Goal: Information Seeking & Learning: Learn about a topic

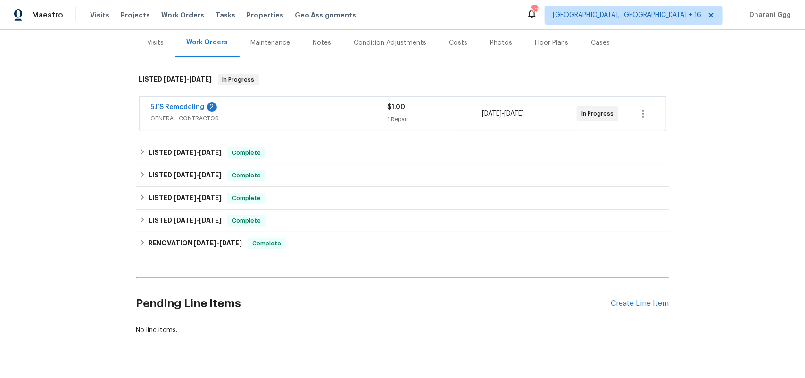
scroll to position [118, 0]
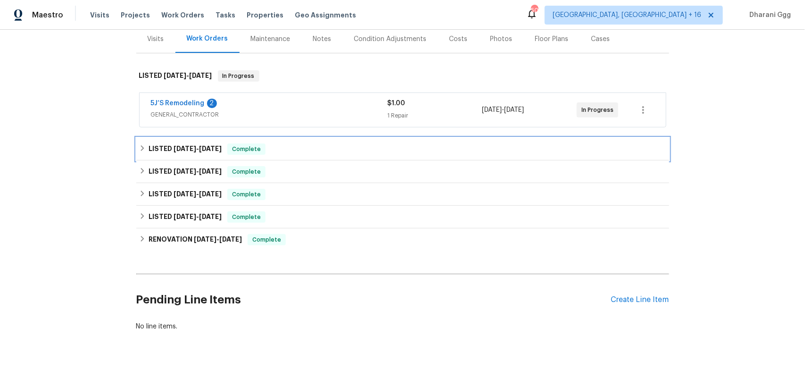
click at [276, 159] on div "LISTED [DATE] - [DATE] Complete" at bounding box center [402, 149] width 533 height 23
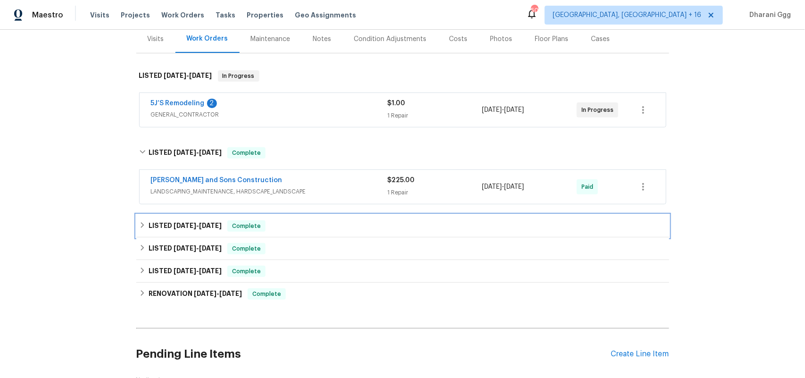
click at [298, 223] on div "LISTED [DATE] - [DATE] Complete" at bounding box center [402, 225] width 527 height 11
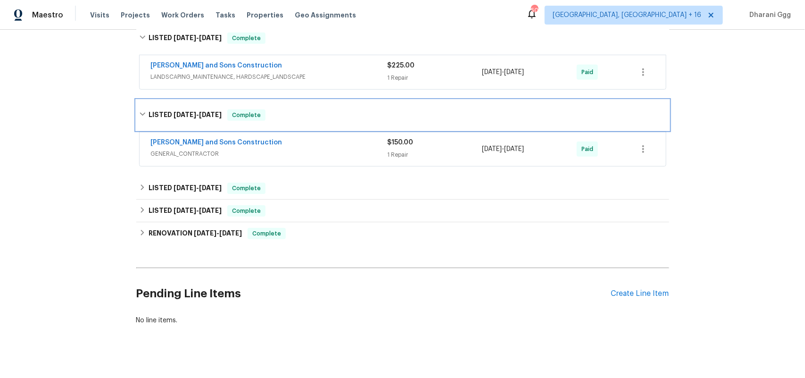
scroll to position [236, 0]
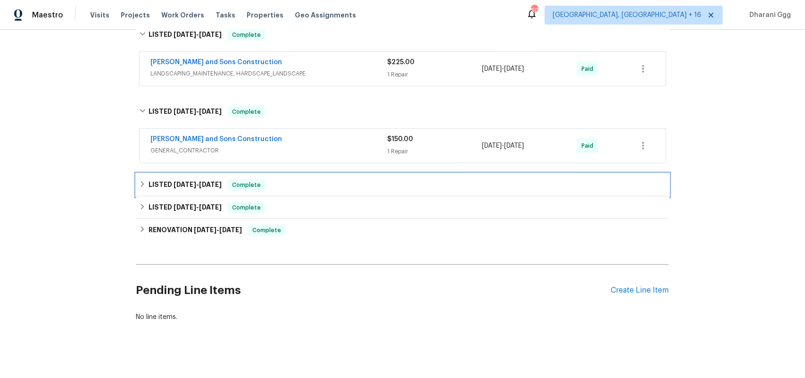
click at [300, 187] on div "LISTED [DATE] - [DATE] Complete" at bounding box center [402, 184] width 527 height 11
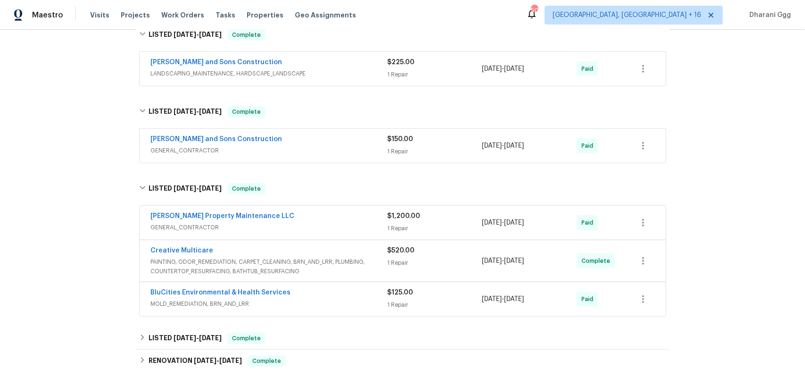
click at [378, 228] on span "GENERAL_CONTRACTOR" at bounding box center [269, 227] width 237 height 9
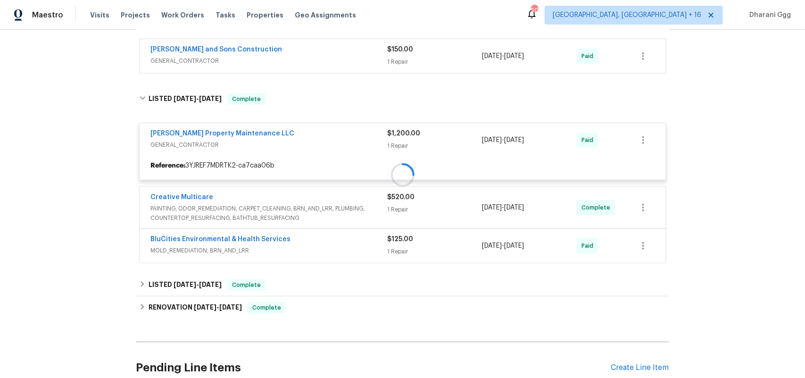
scroll to position [354, 0]
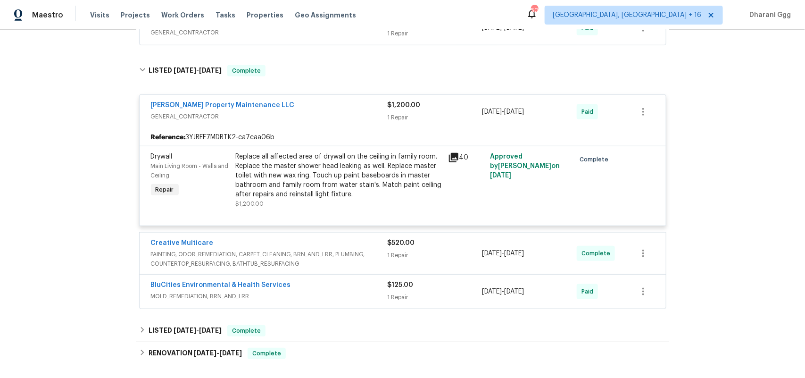
click at [326, 157] on div "Replace all affected area of drywall on the ceiling in family room. Replace the…" at bounding box center [339, 175] width 207 height 47
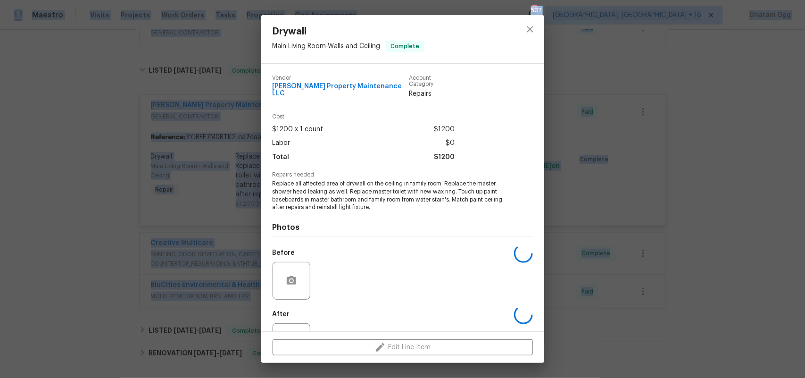
click at [326, 157] on div "Total $1200" at bounding box center [364, 157] width 182 height 14
click at [531, 33] on icon "close" at bounding box center [530, 29] width 11 height 11
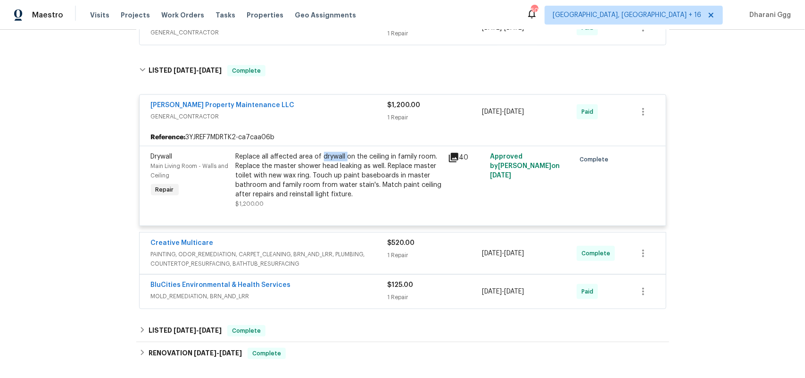
drag, startPoint x: 317, startPoint y: 157, endPoint x: 341, endPoint y: 157, distance: 24.1
click at [341, 157] on div "Replace all affected area of drywall on the ceiling in family room. Replace the…" at bounding box center [339, 175] width 207 height 47
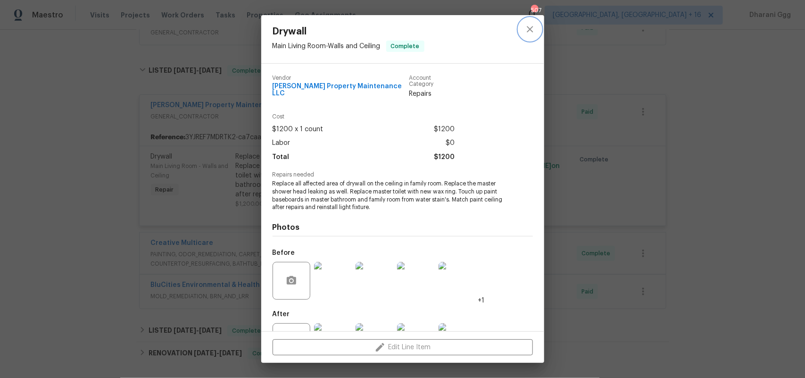
click at [529, 28] on icon "close" at bounding box center [530, 29] width 6 height 6
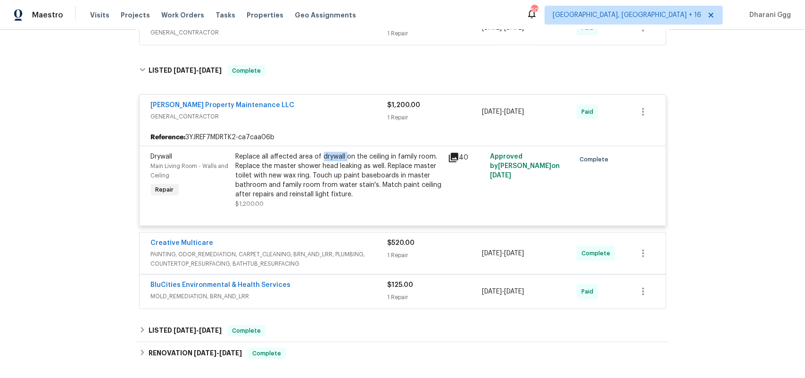
copy div "drywall"
click at [331, 250] on span "PAINTING, ODOR_REMEDIATION, CARPET_CLEANING, BRN_AND_LRR, PLUMBING, COUNTERTOP_…" at bounding box center [269, 259] width 237 height 19
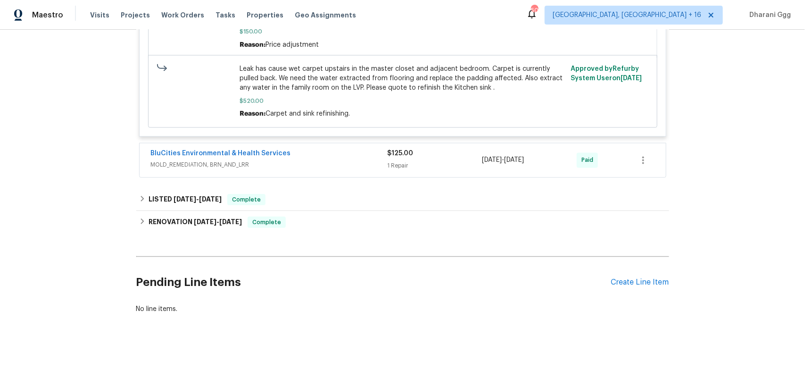
scroll to position [736, 0]
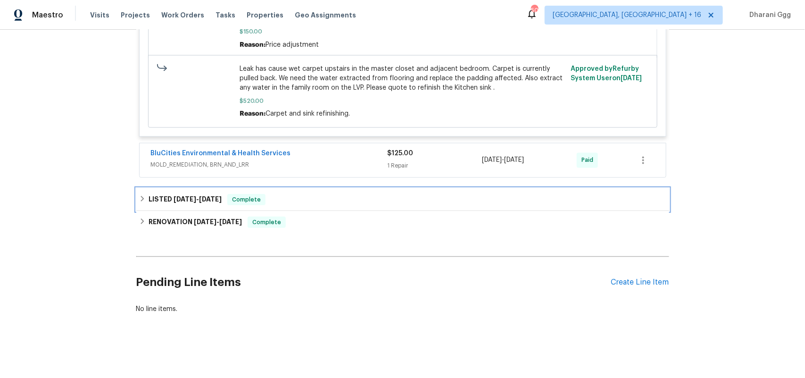
click at [325, 194] on div "LISTED [DATE] - [DATE] Complete" at bounding box center [402, 199] width 527 height 11
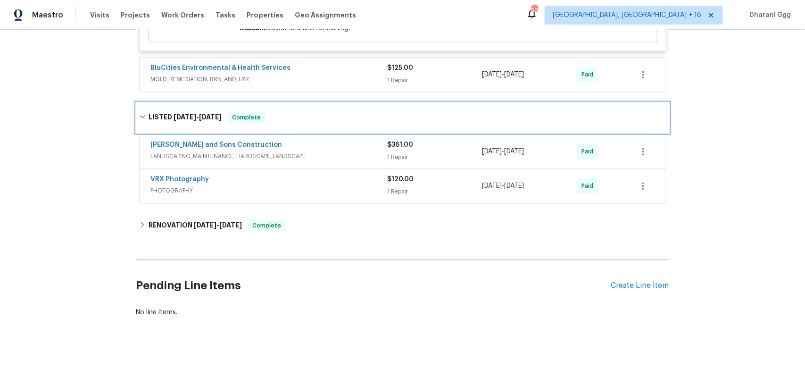
scroll to position [825, 0]
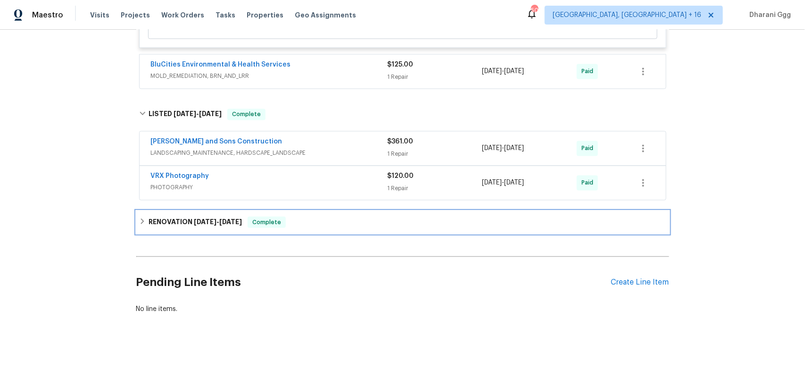
click at [338, 217] on div "RENOVATION [DATE] - [DATE] Complete" at bounding box center [402, 222] width 527 height 11
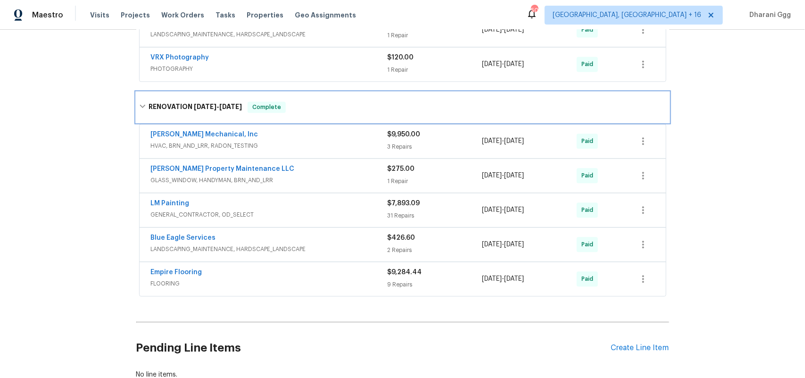
scroll to position [943, 0]
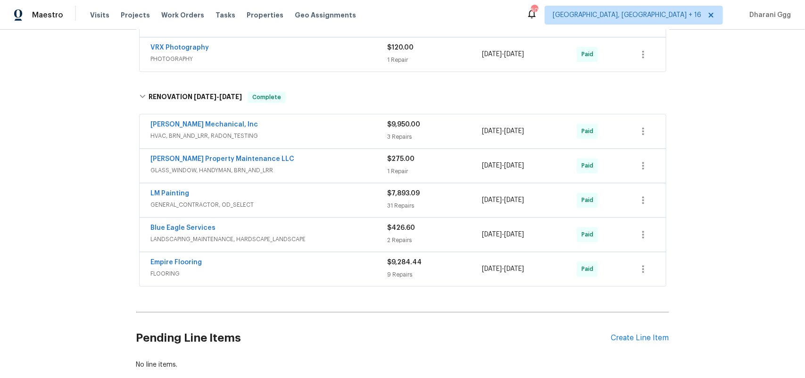
click at [416, 133] on div "$9,950.00 3 Repairs" at bounding box center [435, 131] width 95 height 23
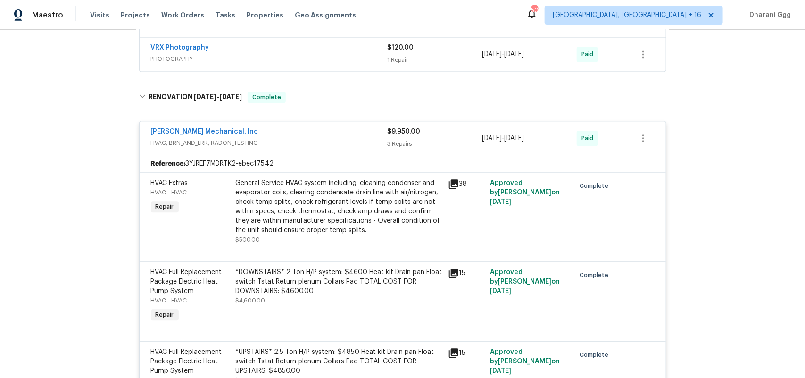
click at [292, 185] on div "General Service HVAC system including: cleaning condenser and evaporator coils,…" at bounding box center [339, 206] width 207 height 57
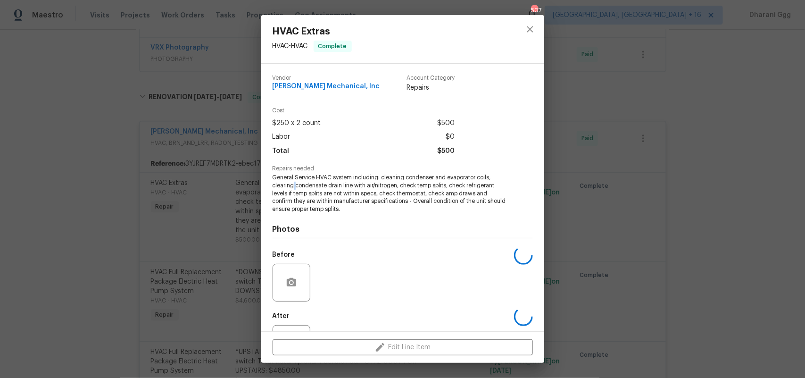
click at [292, 185] on span "General Service HVAC system including: cleaning condenser and evaporator coils,…" at bounding box center [390, 194] width 234 height 40
click at [536, 29] on button "close" at bounding box center [530, 29] width 23 height 23
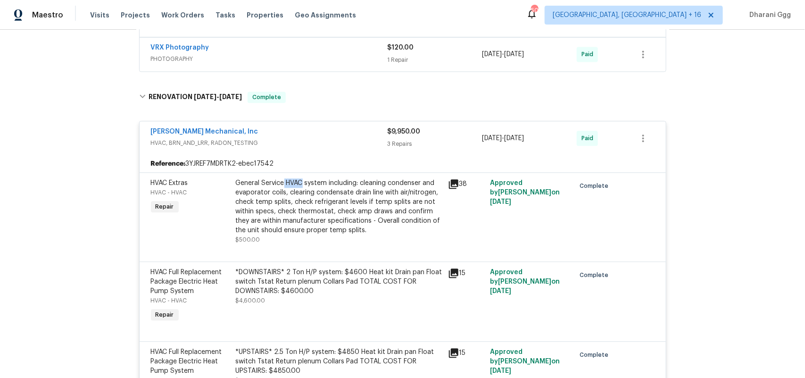
drag, startPoint x: 299, startPoint y: 183, endPoint x: 280, endPoint y: 181, distance: 19.0
click at [280, 181] on div "General Service HVAC system including: cleaning condenser and evaporator coils,…" at bounding box center [339, 206] width 207 height 57
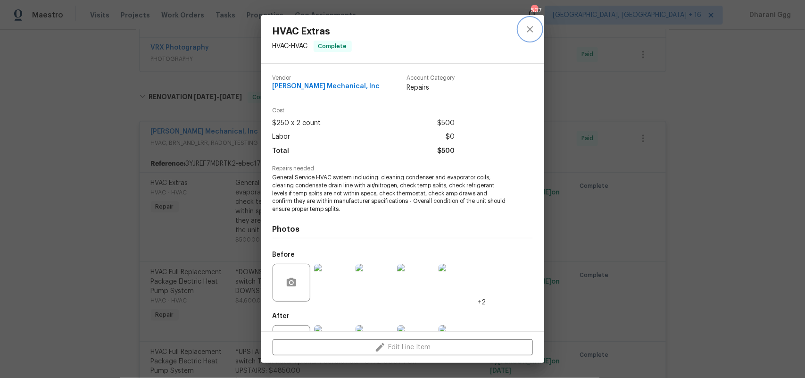
click at [534, 19] on button "close" at bounding box center [530, 29] width 23 height 23
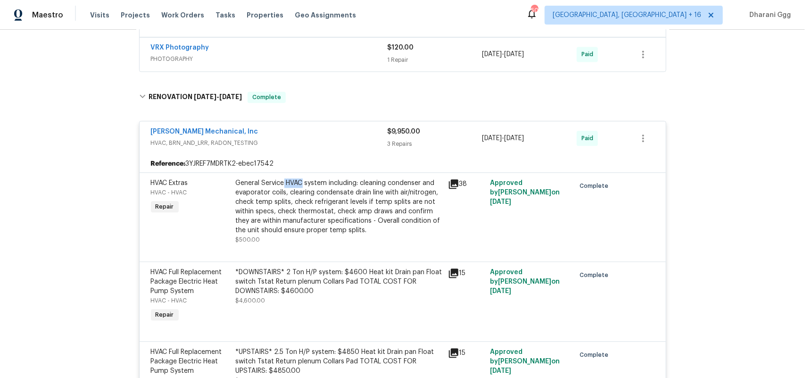
copy div "HVAC"
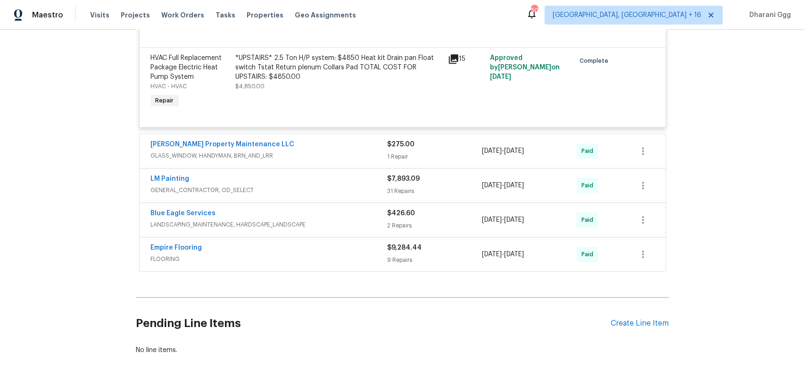
scroll to position [1237, 0]
click at [352, 181] on div "LM Painting" at bounding box center [269, 178] width 237 height 11
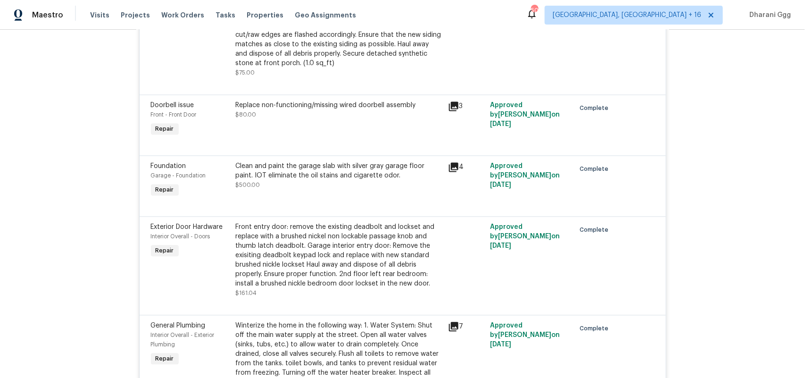
scroll to position [2476, 0]
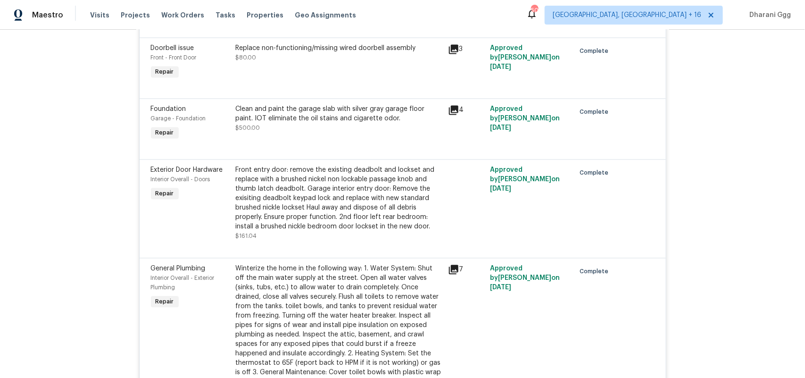
click at [451, 115] on icon at bounding box center [453, 109] width 9 height 9
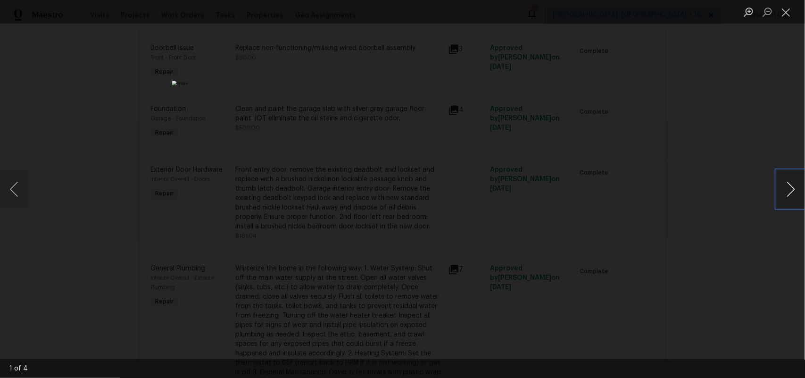
click at [788, 190] on button "Next image" at bounding box center [791, 189] width 28 height 38
click at [787, 11] on button "Close lightbox" at bounding box center [786, 12] width 19 height 17
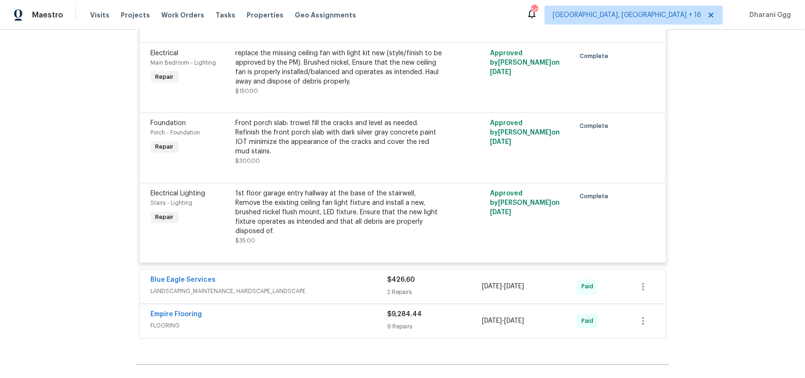
scroll to position [4044, 0]
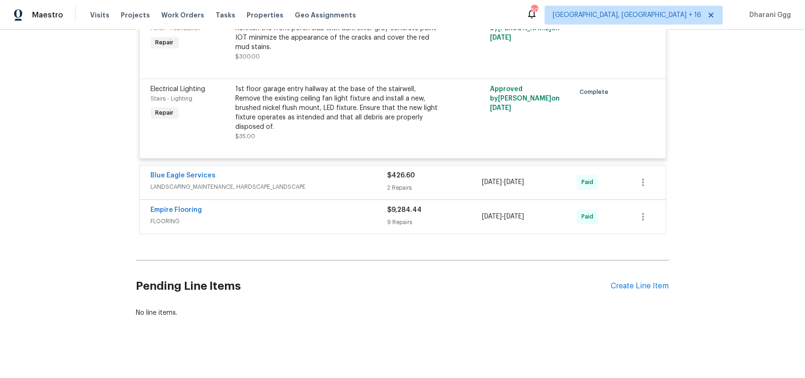
click at [429, 184] on div "2 Repairs" at bounding box center [435, 188] width 95 height 9
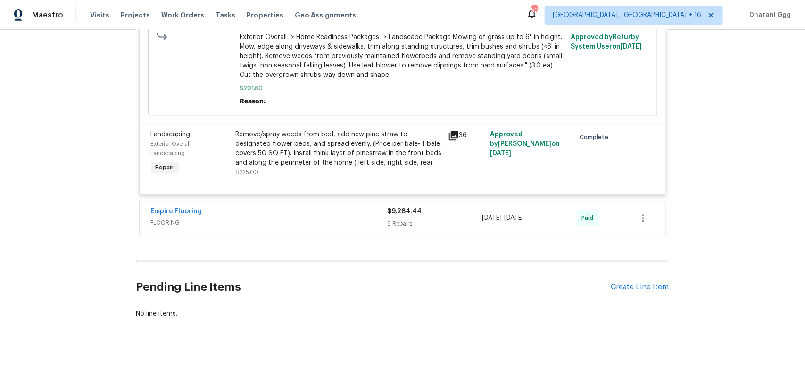
scroll to position [4333, 0]
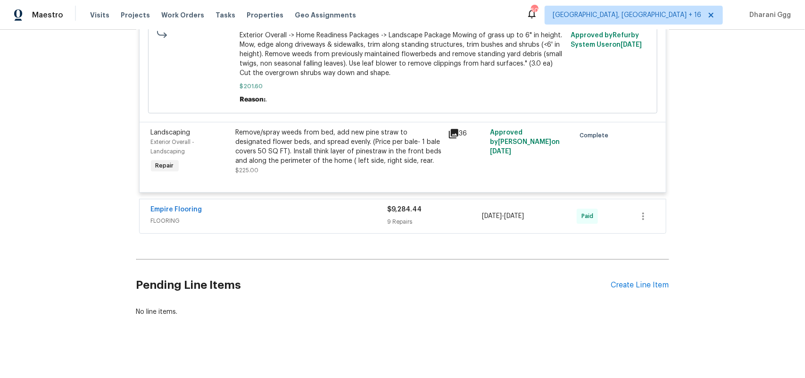
click at [399, 217] on div "Empire Flooring FLOORING $9,284.44 9 Repairs [DATE] - [DATE] Paid" at bounding box center [403, 216] width 526 height 34
click at [404, 205] on div "$9,284.44 9 Repairs" at bounding box center [435, 216] width 95 height 23
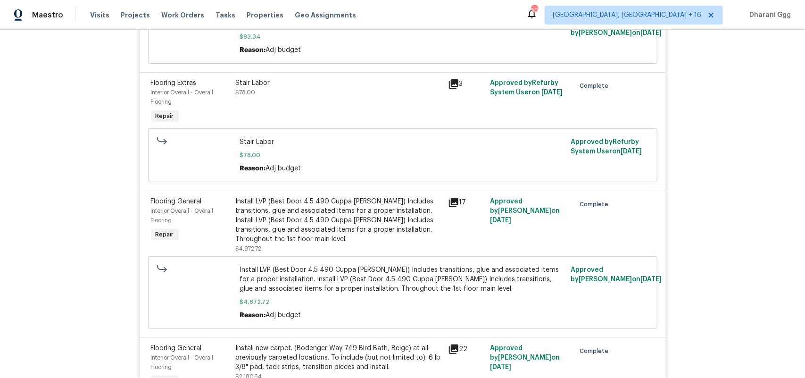
scroll to position [5089, 0]
